Goal: Navigation & Orientation: Find specific page/section

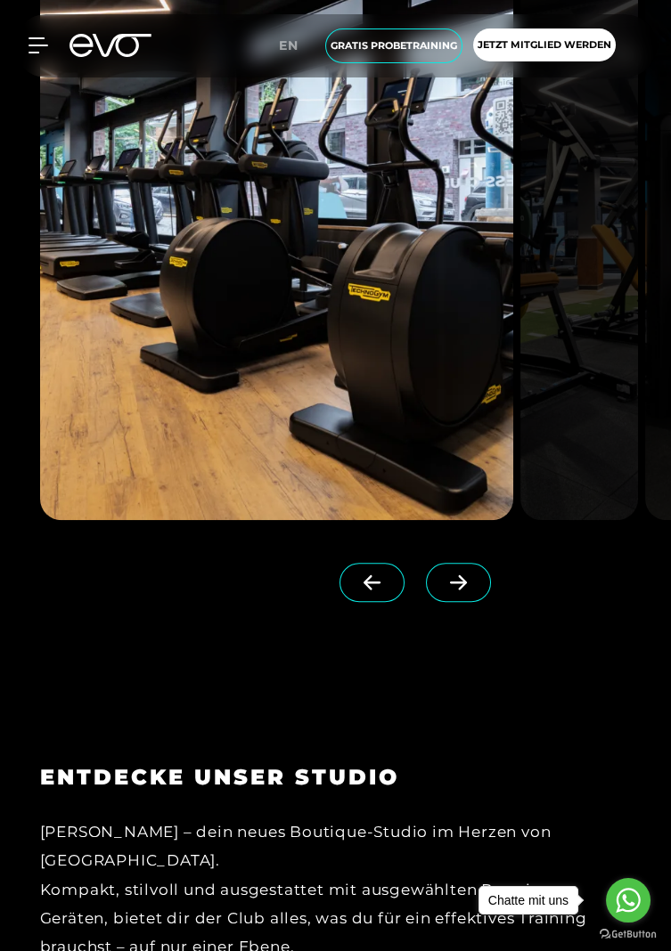
scroll to position [2042, 0]
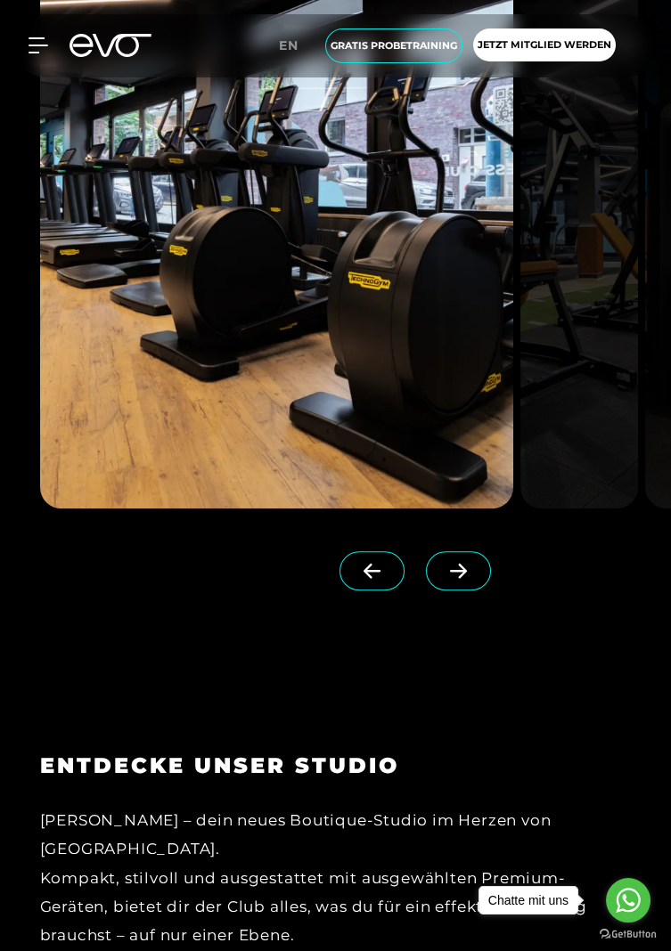
click at [437, 590] on span at bounding box center [458, 570] width 65 height 39
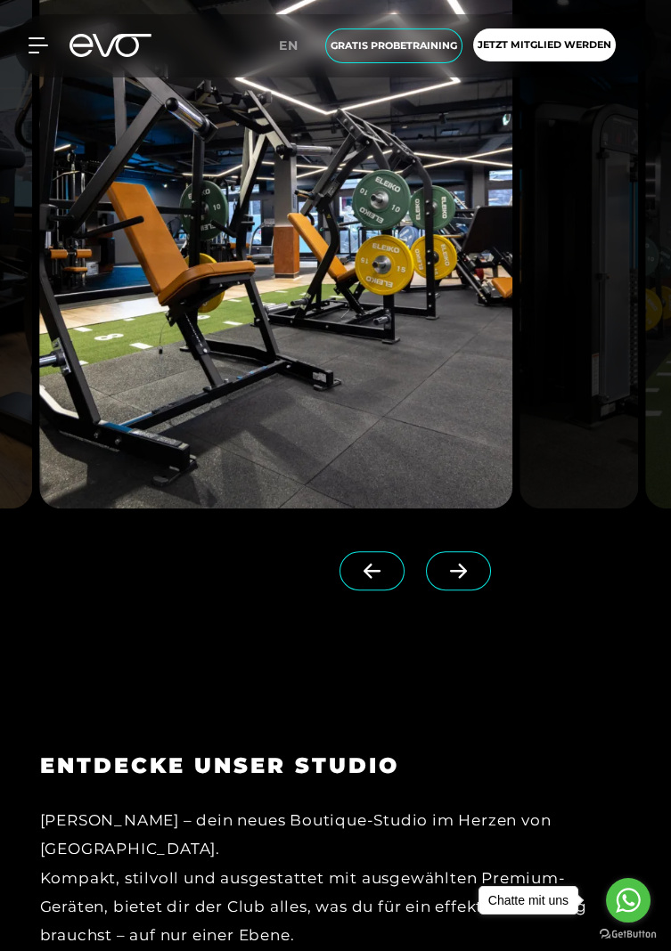
click at [441, 590] on span at bounding box center [458, 570] width 65 height 39
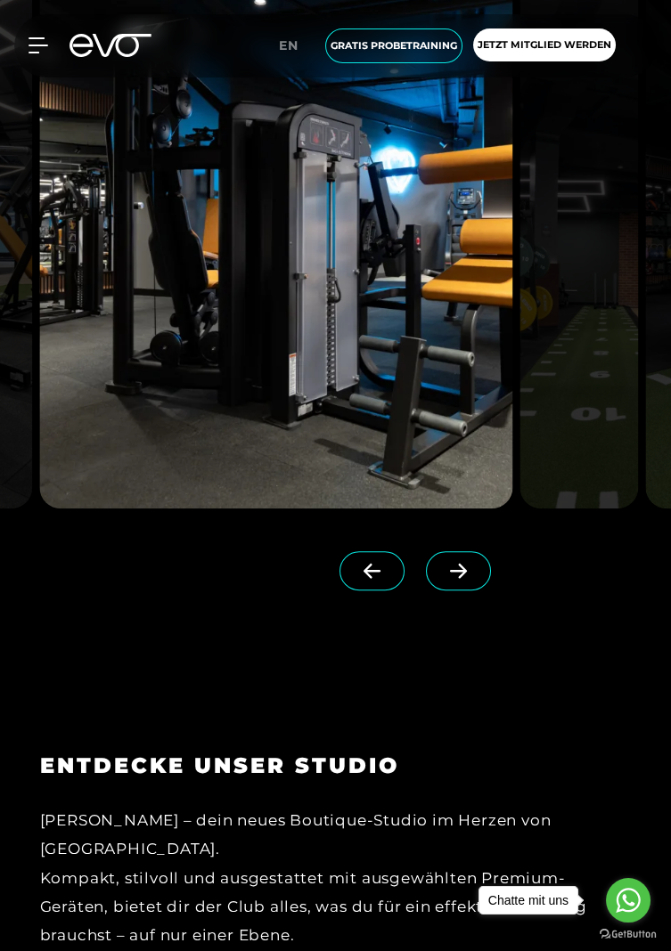
click at [440, 590] on span at bounding box center [458, 570] width 65 height 39
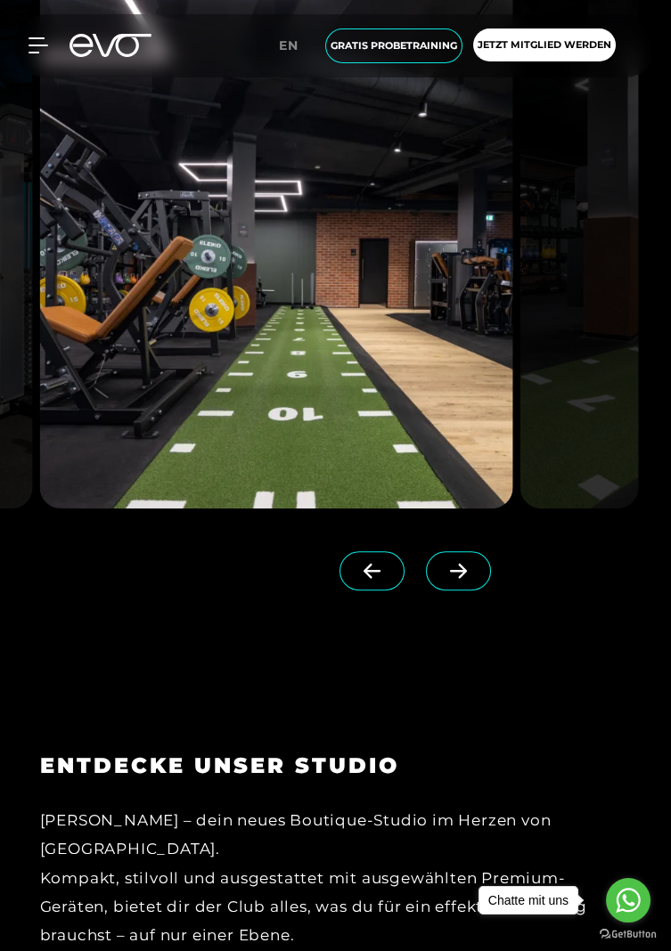
click at [442, 590] on span at bounding box center [458, 570] width 65 height 39
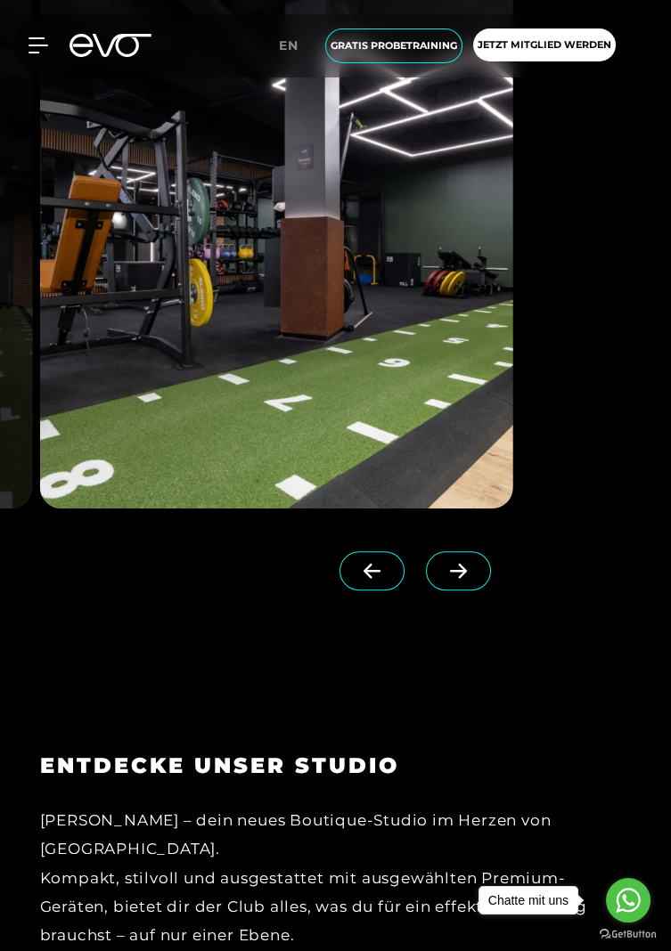
click at [444, 622] on link at bounding box center [462, 586] width 72 height 71
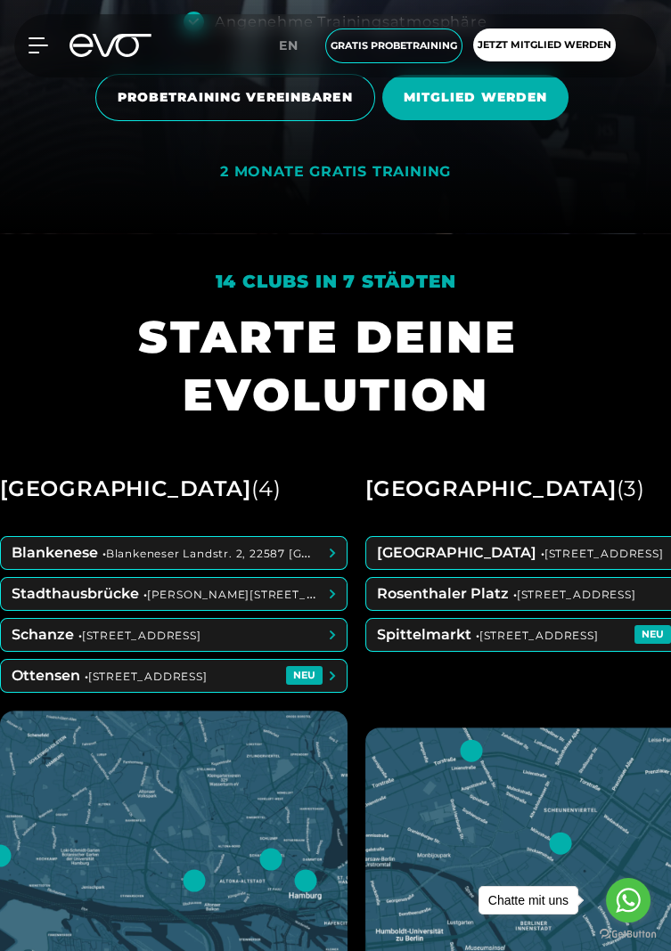
scroll to position [723, 0]
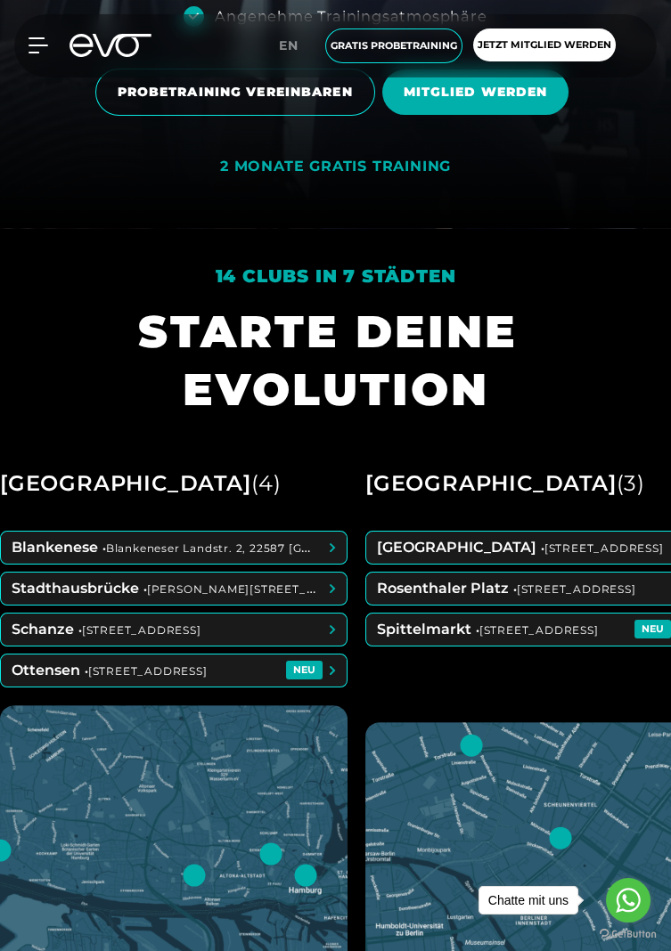
click at [322, 687] on span at bounding box center [174, 671] width 346 height 32
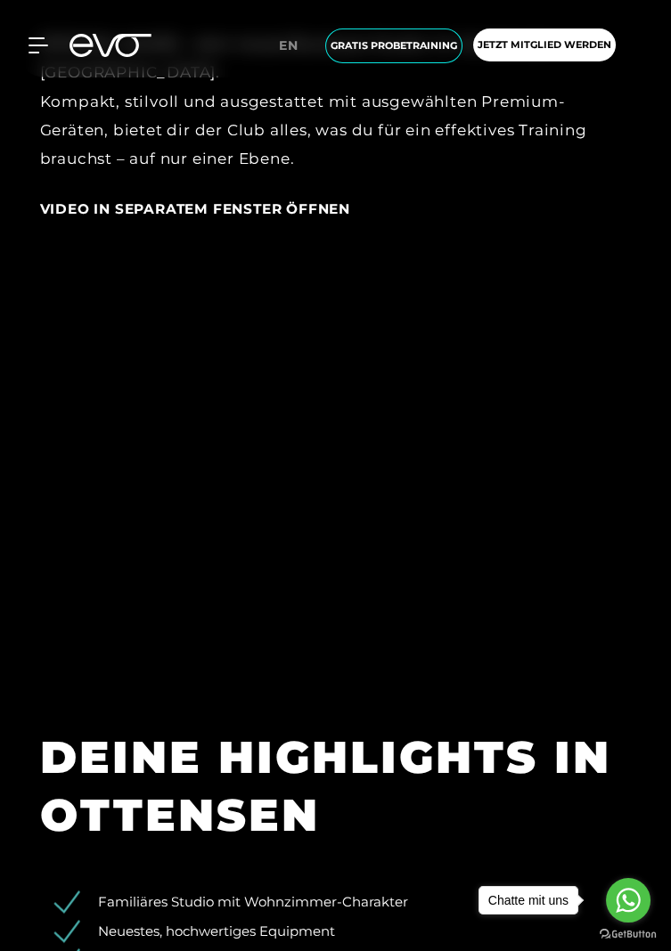
scroll to position [2822, 0]
